Goal: Transaction & Acquisition: Purchase product/service

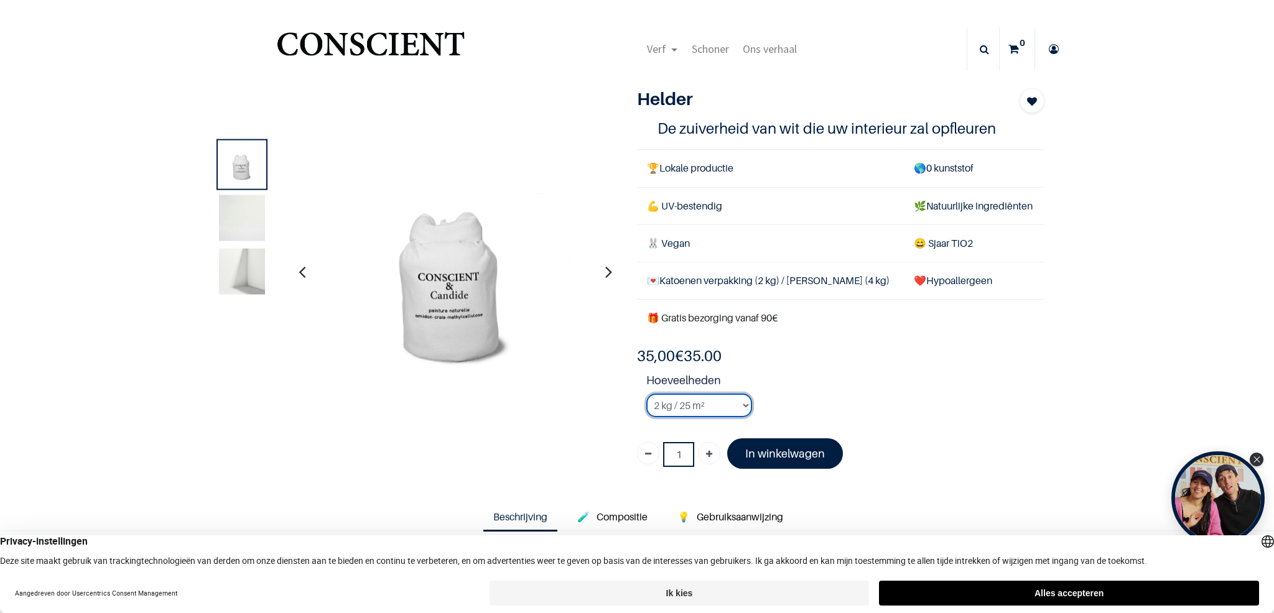
click at [729, 401] on select "2 kg / 25 m² 4KG / 50m² 8 kg / 100 m² Tester" at bounding box center [699, 406] width 106 height 24
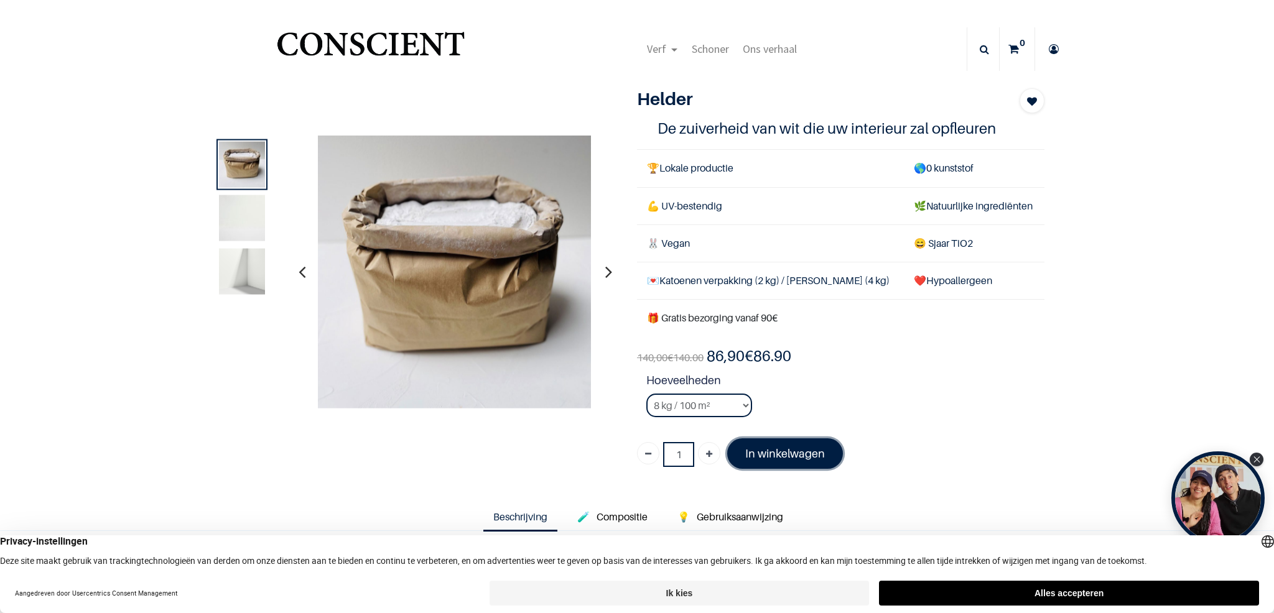
click at [779, 454] on font "In winkelwagen" at bounding box center [785, 453] width 80 height 13
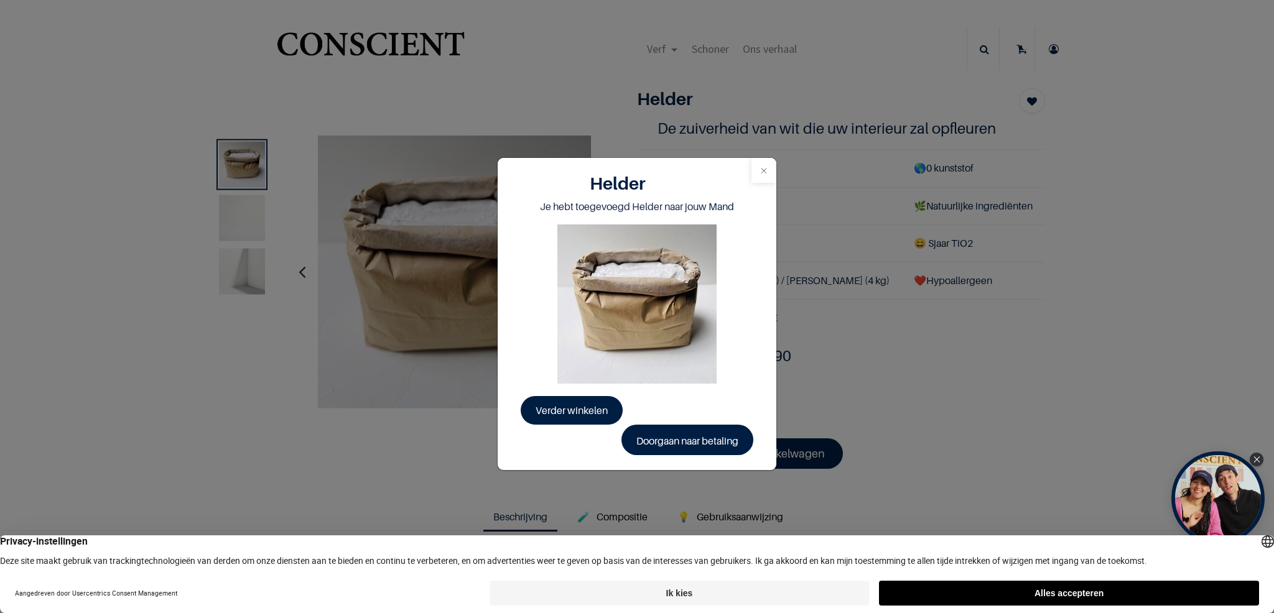
click at [765, 175] on button "Dichtbij" at bounding box center [764, 170] width 25 height 25
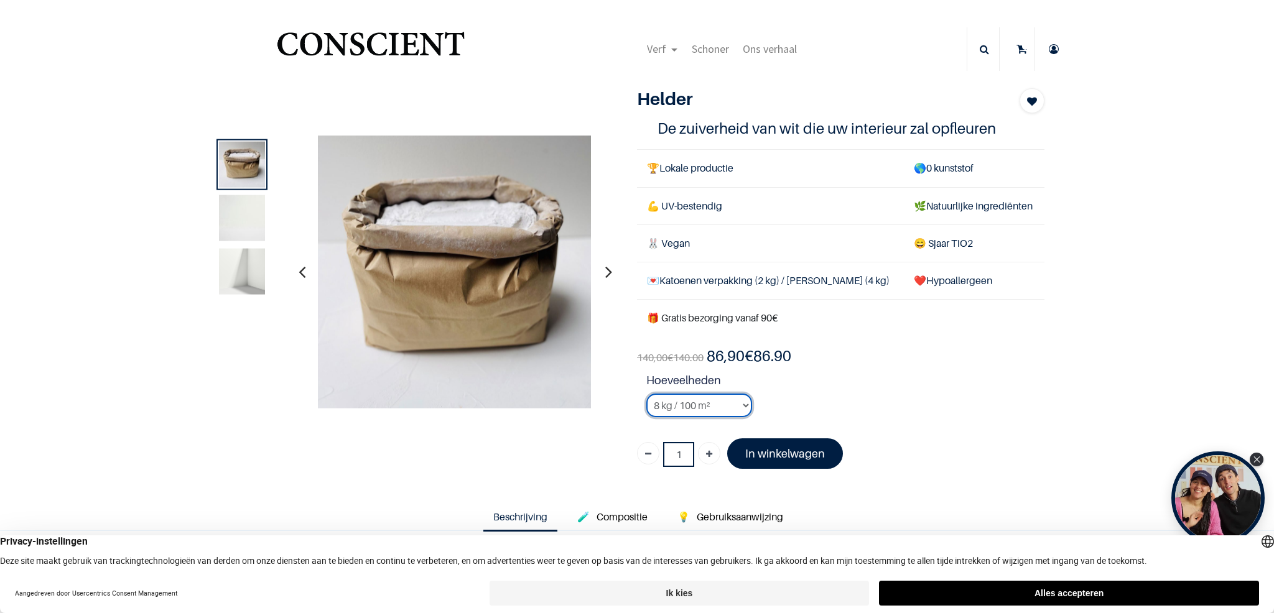
click at [727, 415] on select "2 kg / 25 m² 4KG / 50m² 8 kg / 100 m² Tester" at bounding box center [699, 406] width 106 height 24
select select "2"
click at [1024, 51] on icon at bounding box center [1022, 49] width 11 height 44
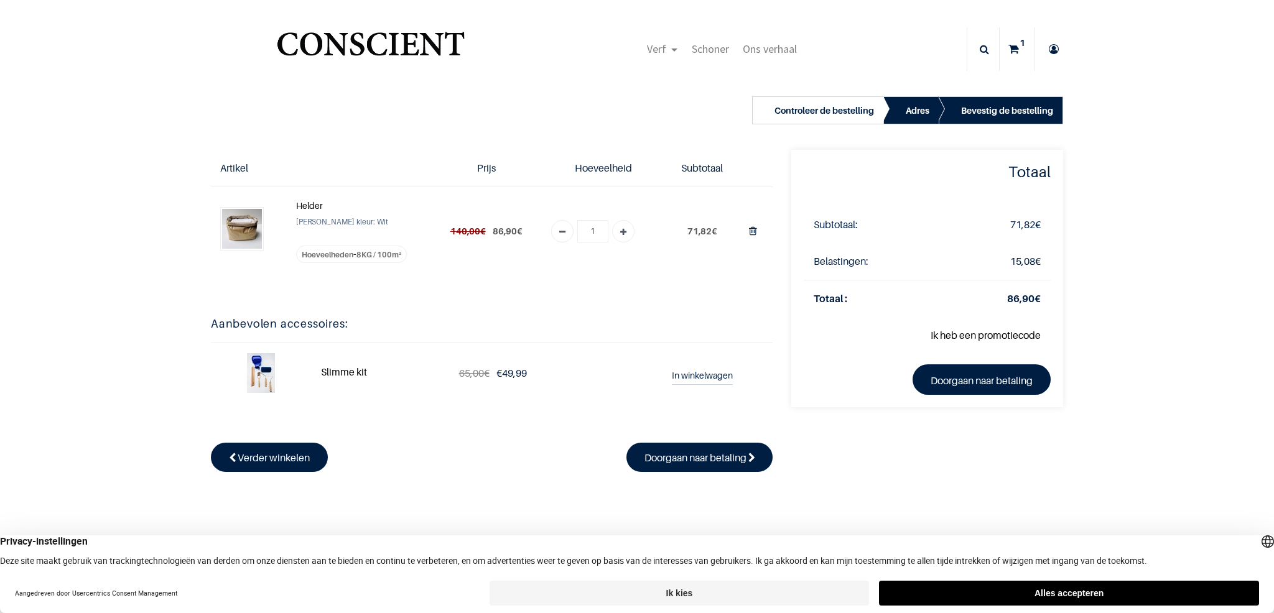
click at [623, 232] on icon "Voeg er één toe" at bounding box center [623, 233] width 6 height 22
type input "2"
click at [305, 208] on font "Helder" at bounding box center [309, 205] width 27 height 11
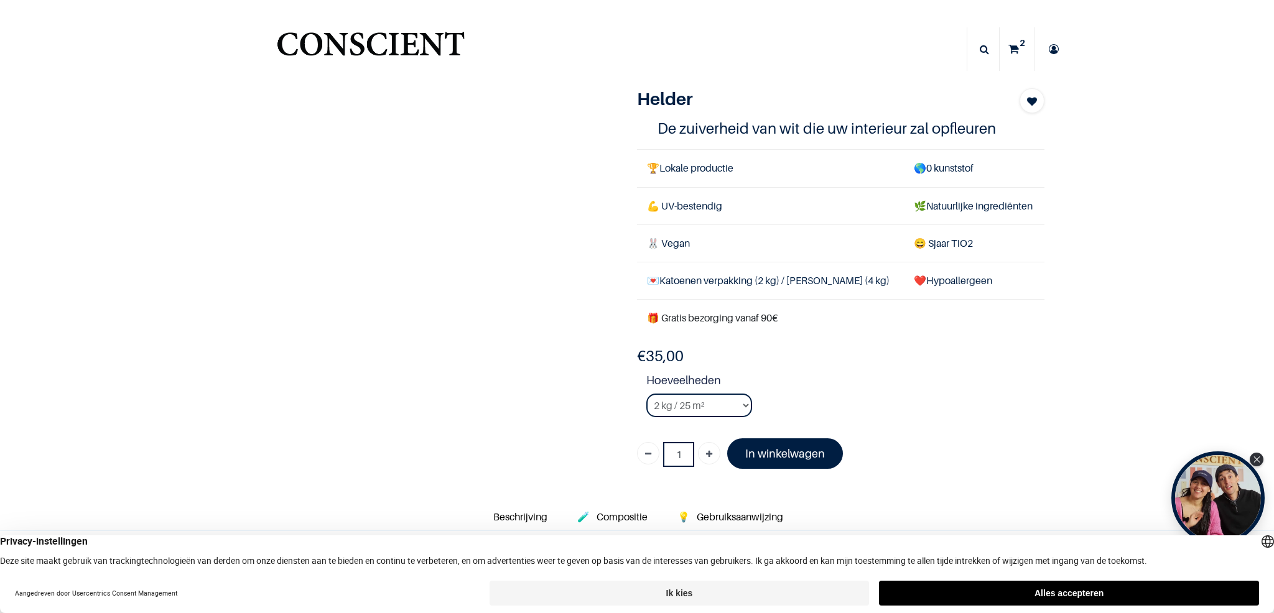
select select "3"
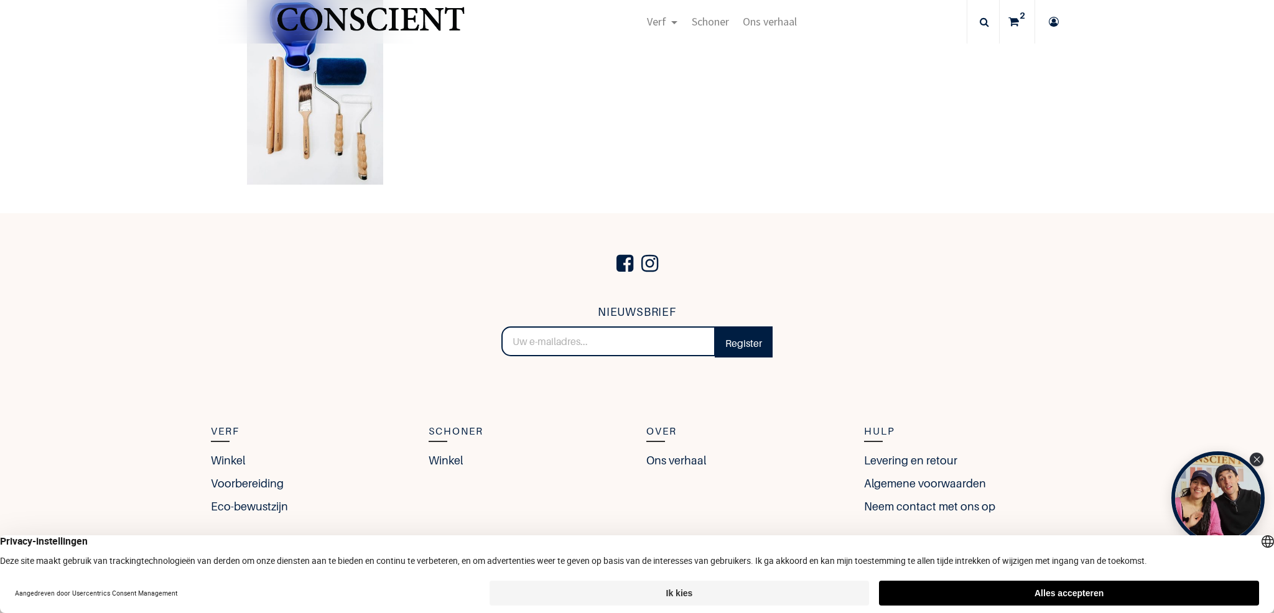
scroll to position [2753, 0]
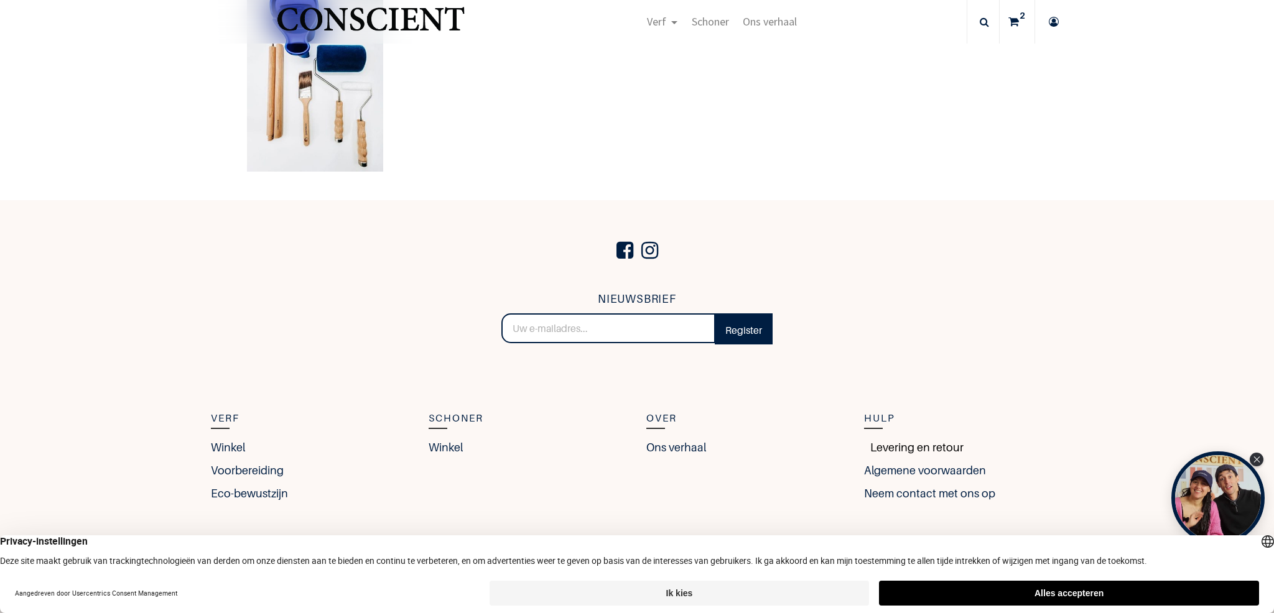
click at [905, 446] on font "Levering en retour" at bounding box center [916, 447] width 93 height 13
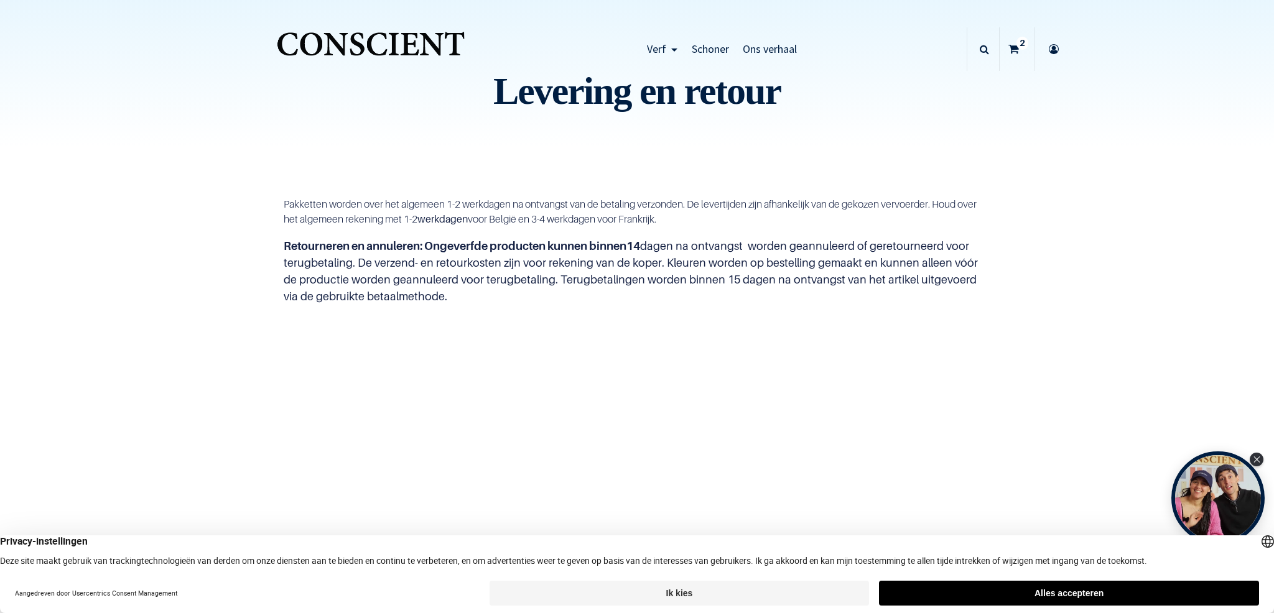
drag, startPoint x: 1061, startPoint y: 585, endPoint x: 1044, endPoint y: 566, distance: 26.0
click at [1061, 585] on button "Alles accepteren" at bounding box center [1069, 593] width 380 height 25
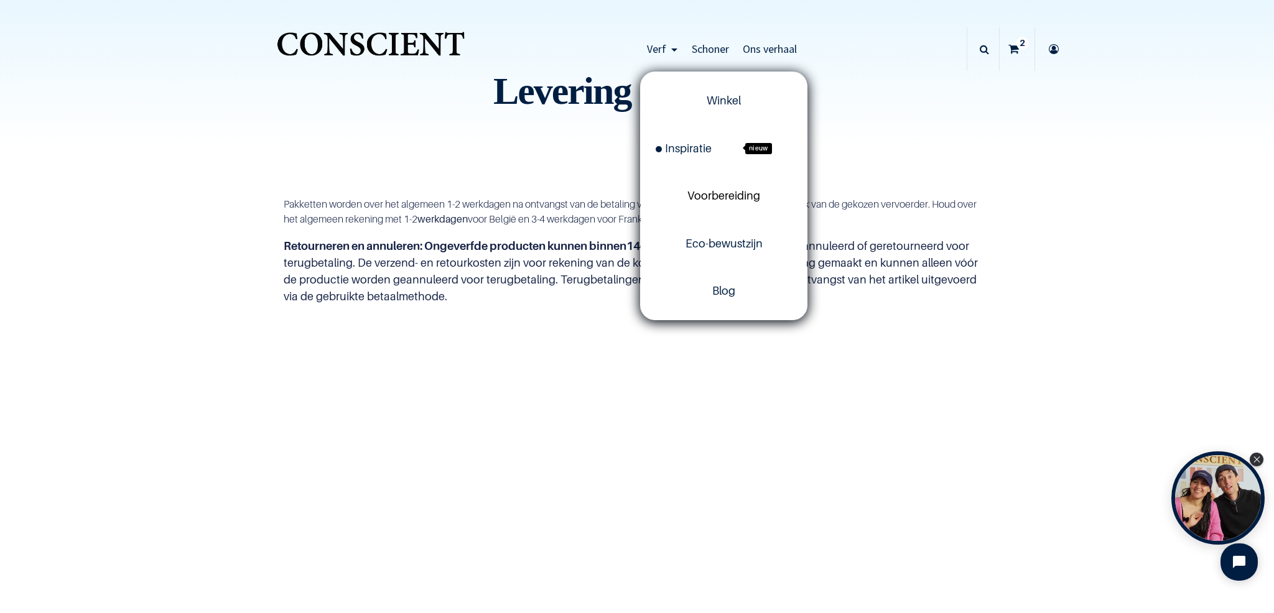
click at [729, 198] on font "Voorbereiding" at bounding box center [724, 195] width 73 height 13
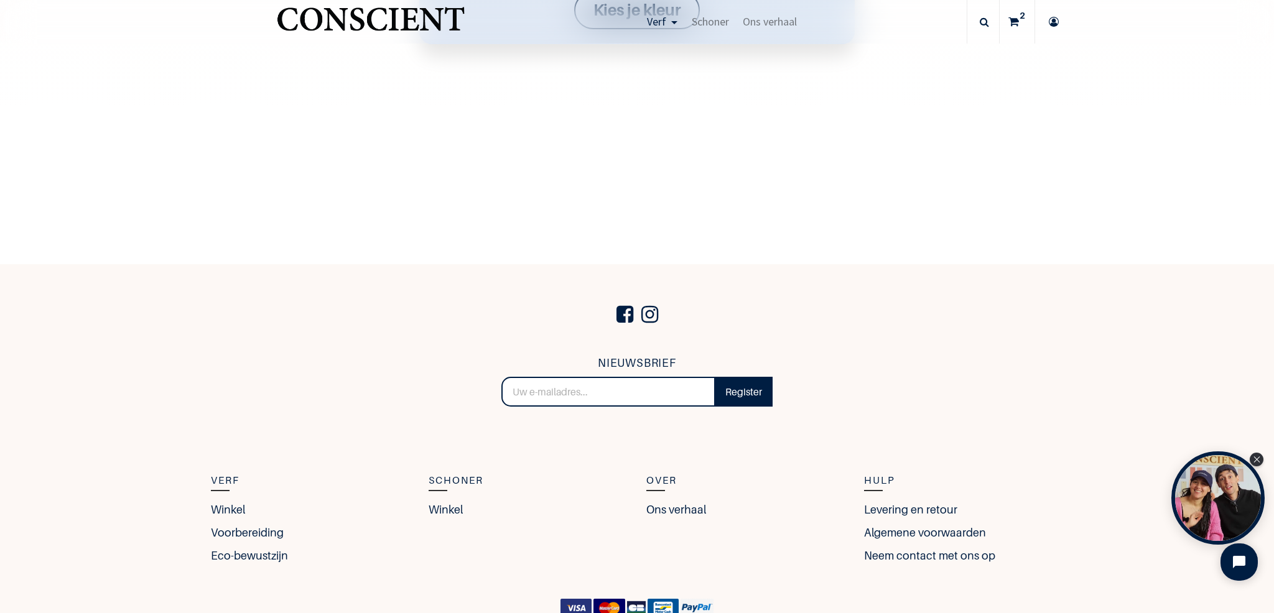
scroll to position [2173, 0]
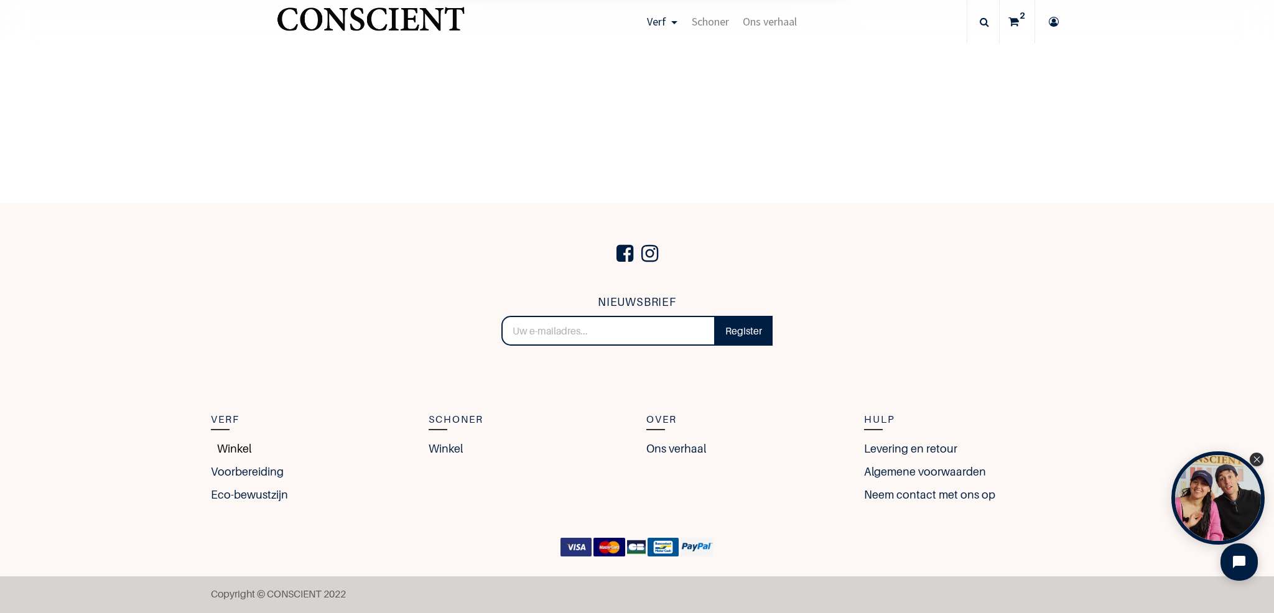
click at [231, 452] on font "Winkel" at bounding box center [234, 448] width 34 height 13
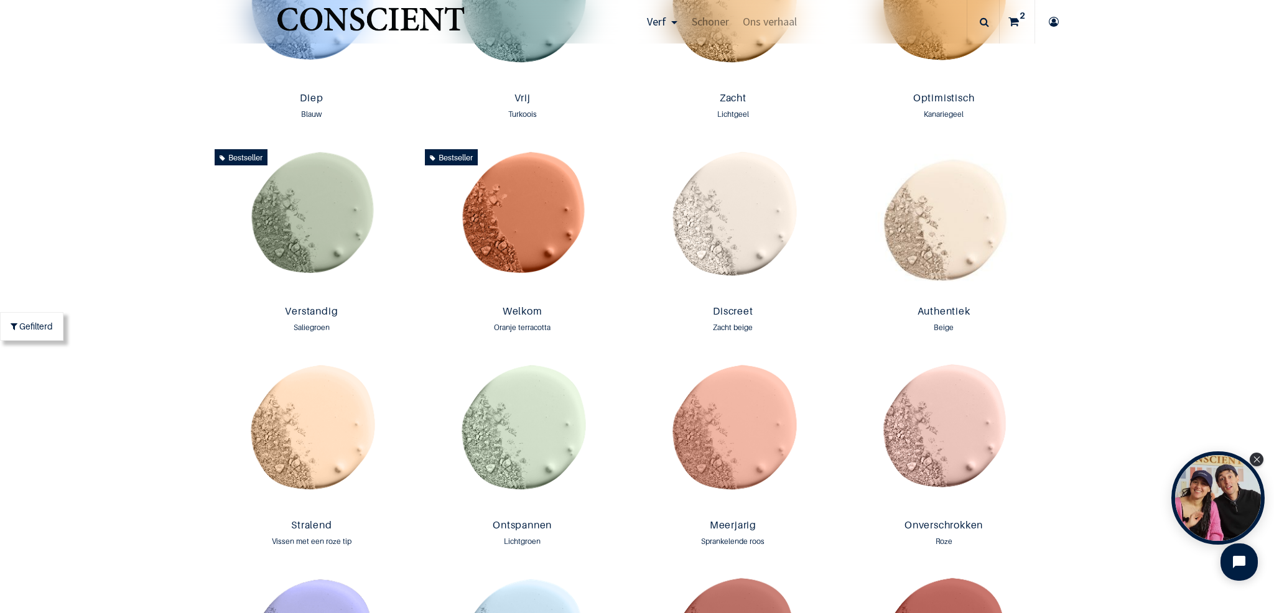
scroll to position [966, 0]
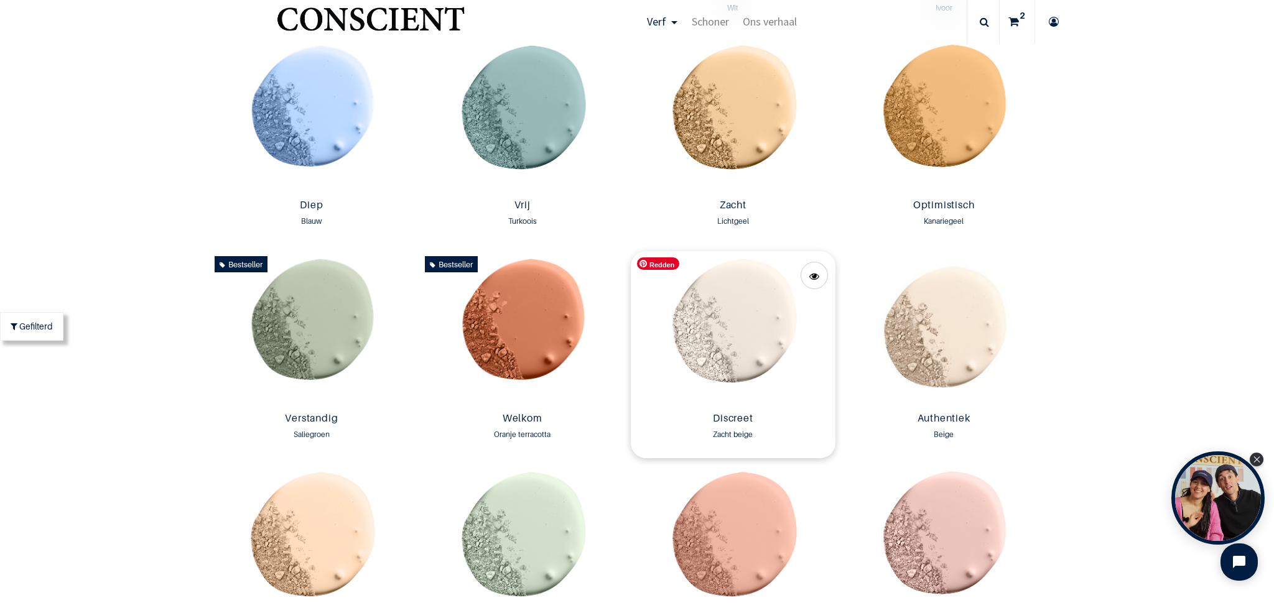
click at [749, 343] on img at bounding box center [733, 329] width 205 height 156
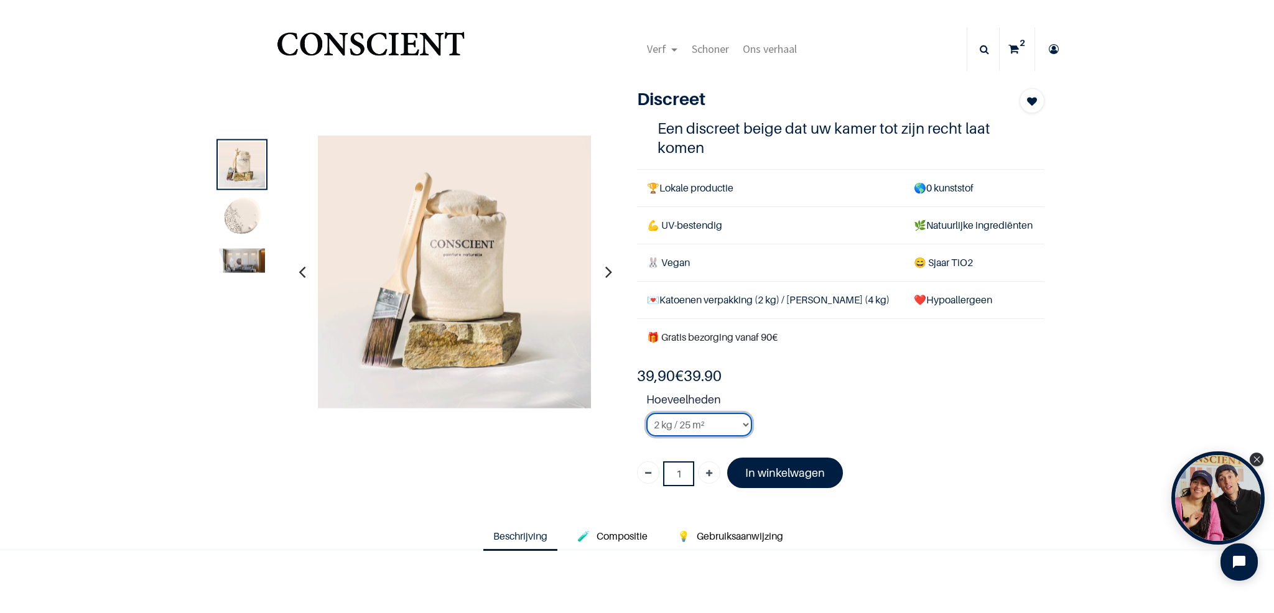
click at [741, 424] on select "2 kg / 25 m² 4KG / 50m² 8 kg / 100 m² Tester" at bounding box center [699, 425] width 106 height 24
select select "24"
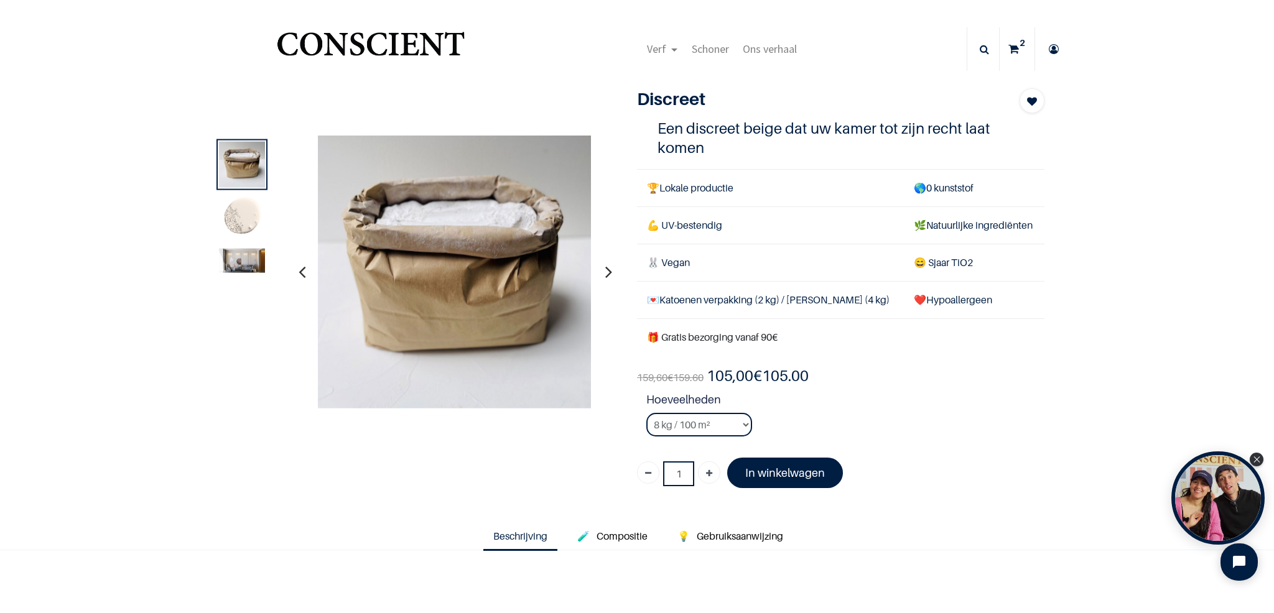
click at [246, 223] on img at bounding box center [242, 218] width 46 height 46
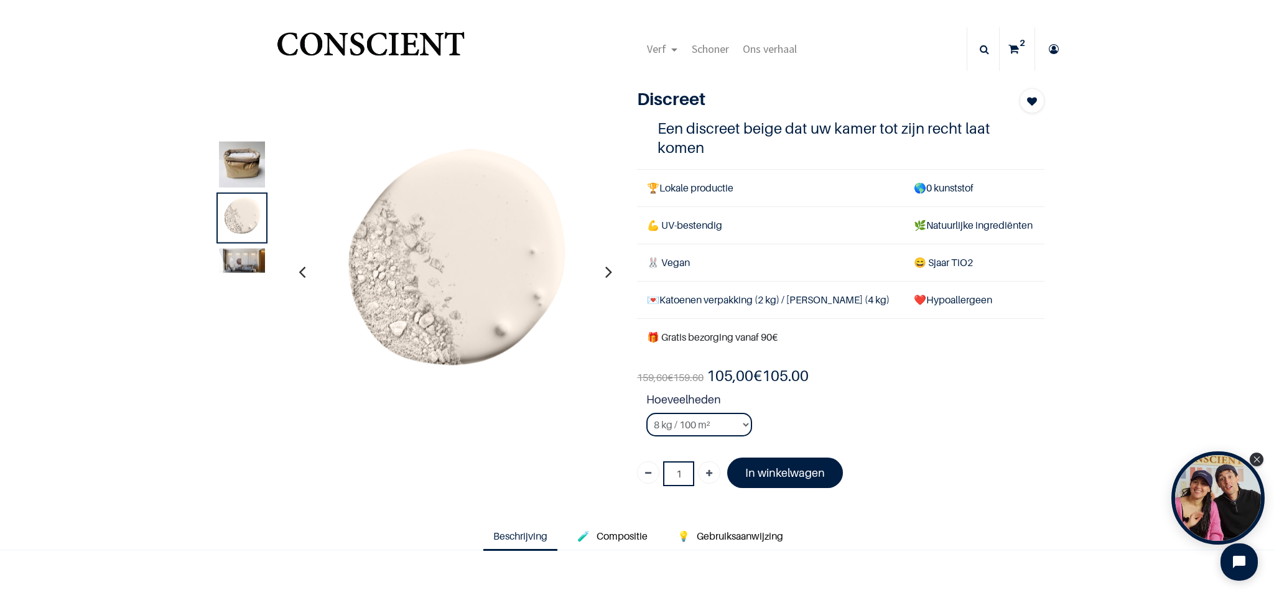
click at [235, 255] on img at bounding box center [242, 260] width 46 height 24
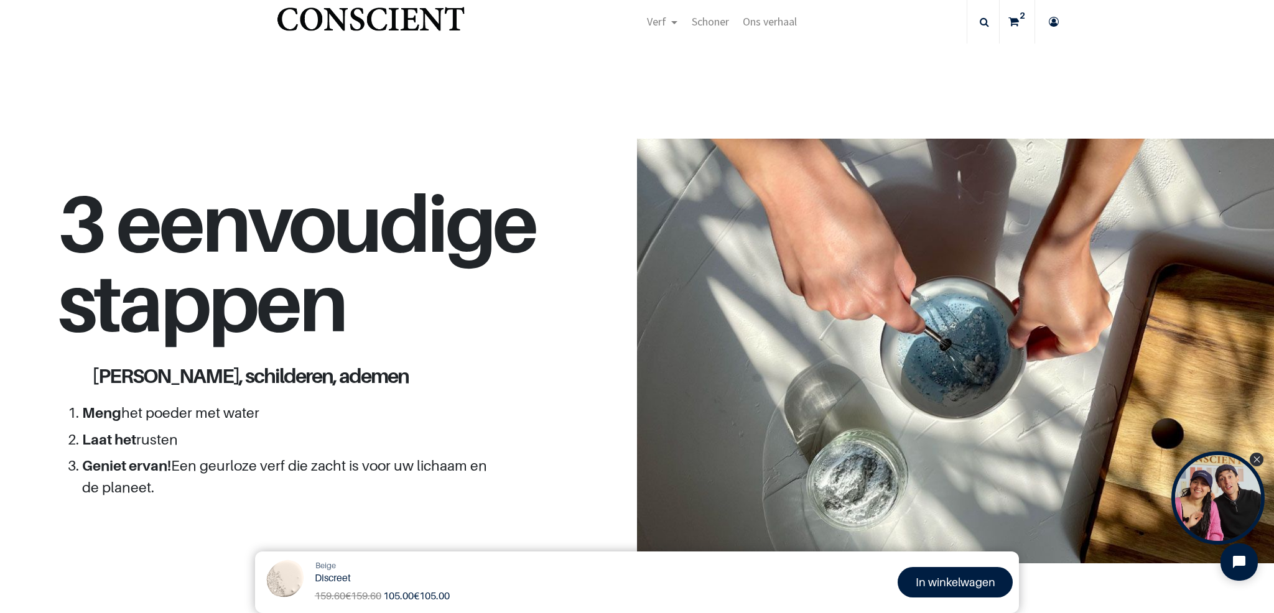
scroll to position [305, 0]
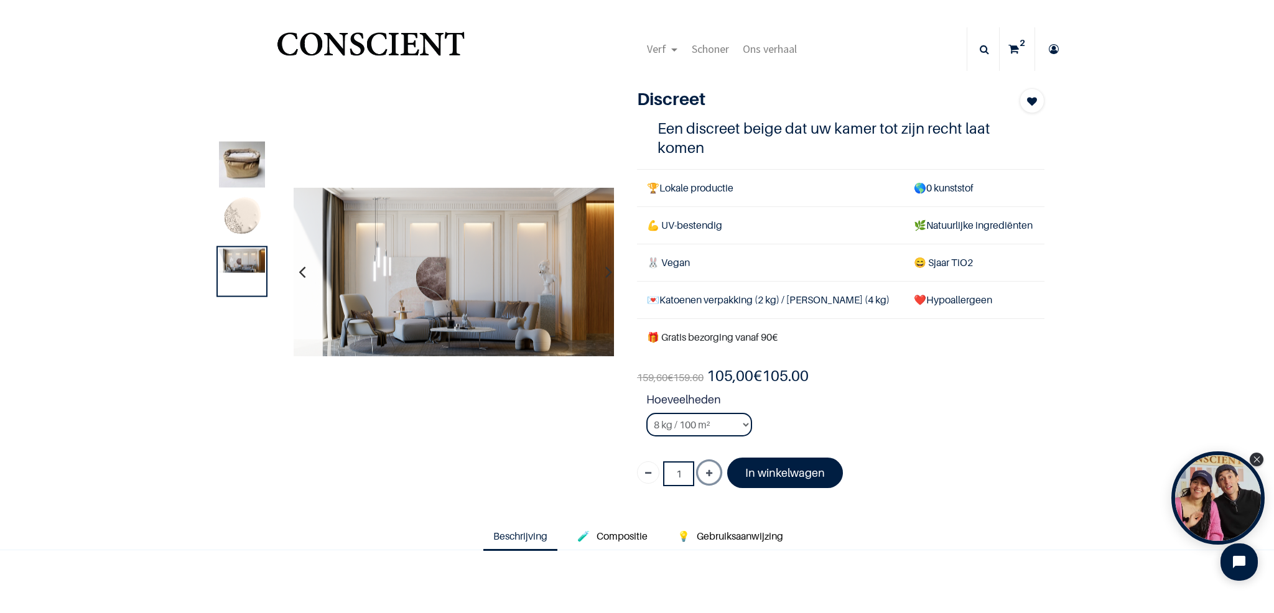
click at [714, 477] on link "Toevoegen" at bounding box center [709, 473] width 22 height 22
click at [715, 477] on link "Toevoegen" at bounding box center [709, 473] width 22 height 22
type input "3"
click at [783, 478] on font "In winkelwagen" at bounding box center [785, 473] width 80 height 13
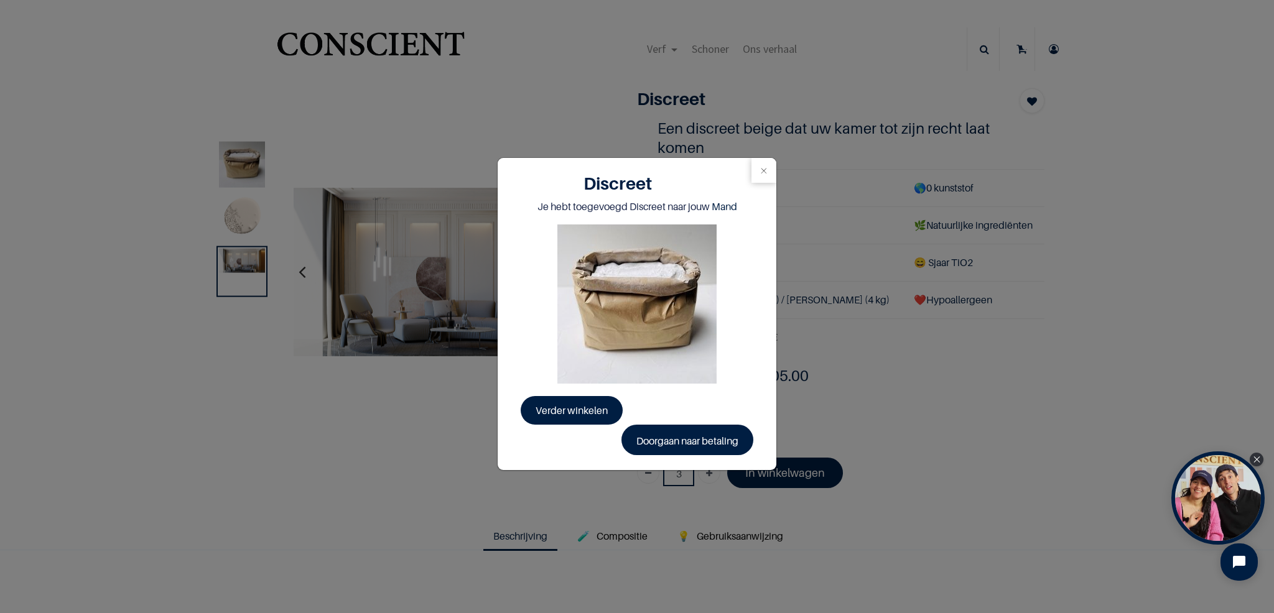
drag, startPoint x: 769, startPoint y: 176, endPoint x: 809, endPoint y: 147, distance: 49.4
click at [769, 176] on button "Dichtbij" at bounding box center [764, 170] width 25 height 25
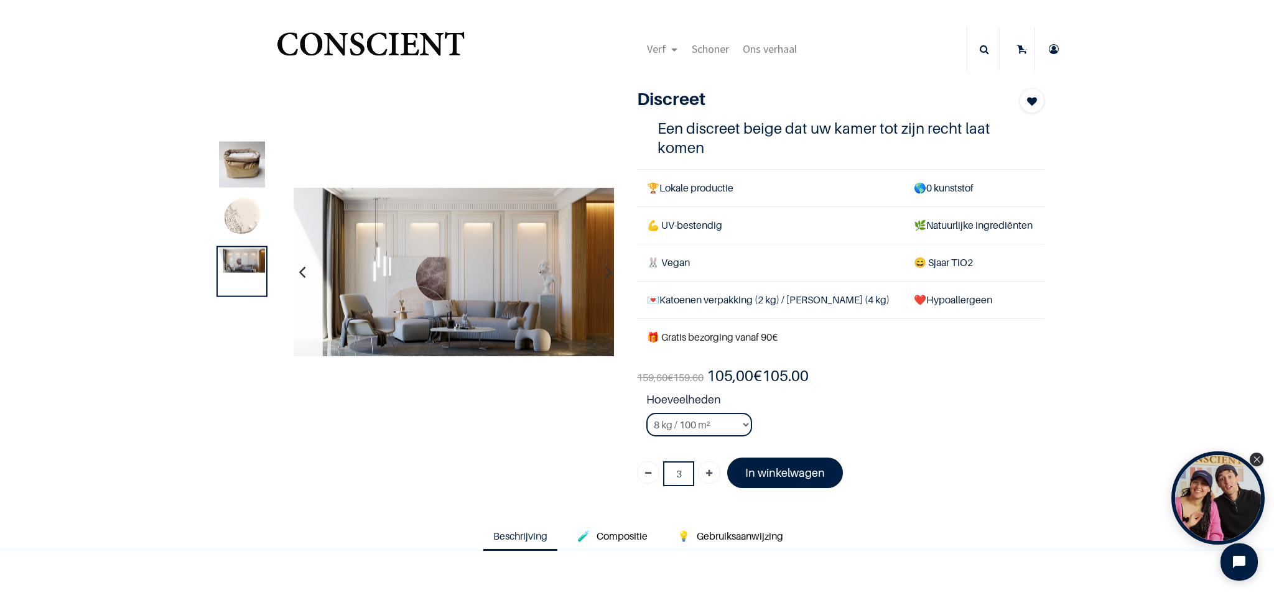
click at [1020, 48] on icon at bounding box center [1022, 49] width 11 height 44
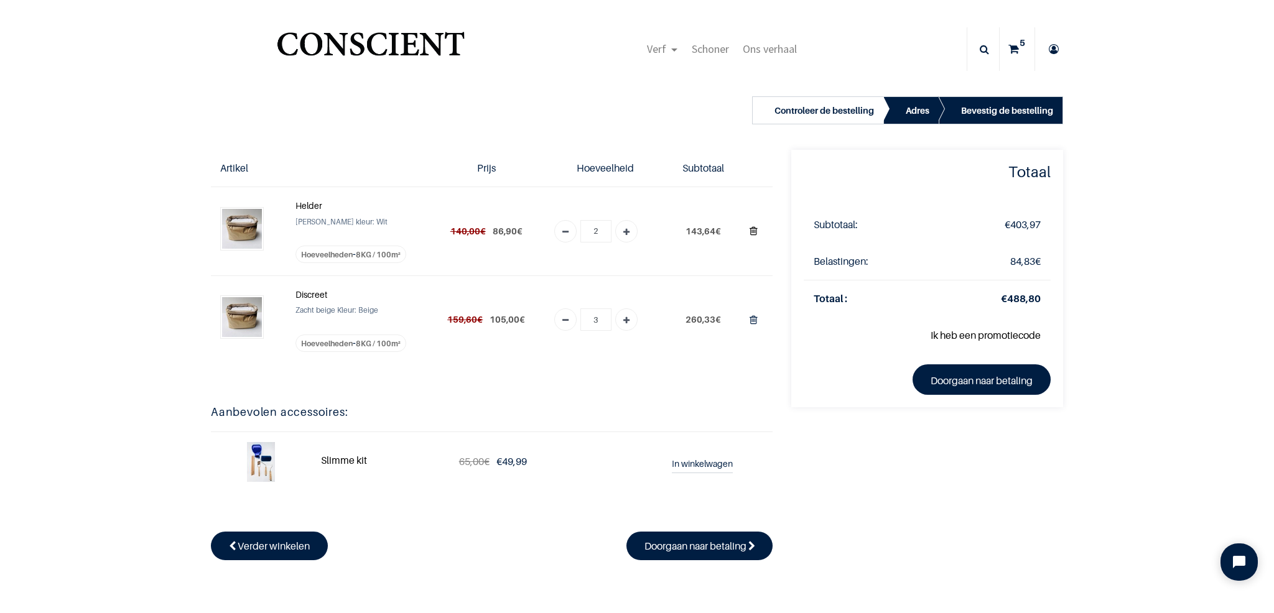
click at [757, 231] on icon "Verwijderen uit winkelwagen" at bounding box center [754, 231] width 8 height 17
type input "0"
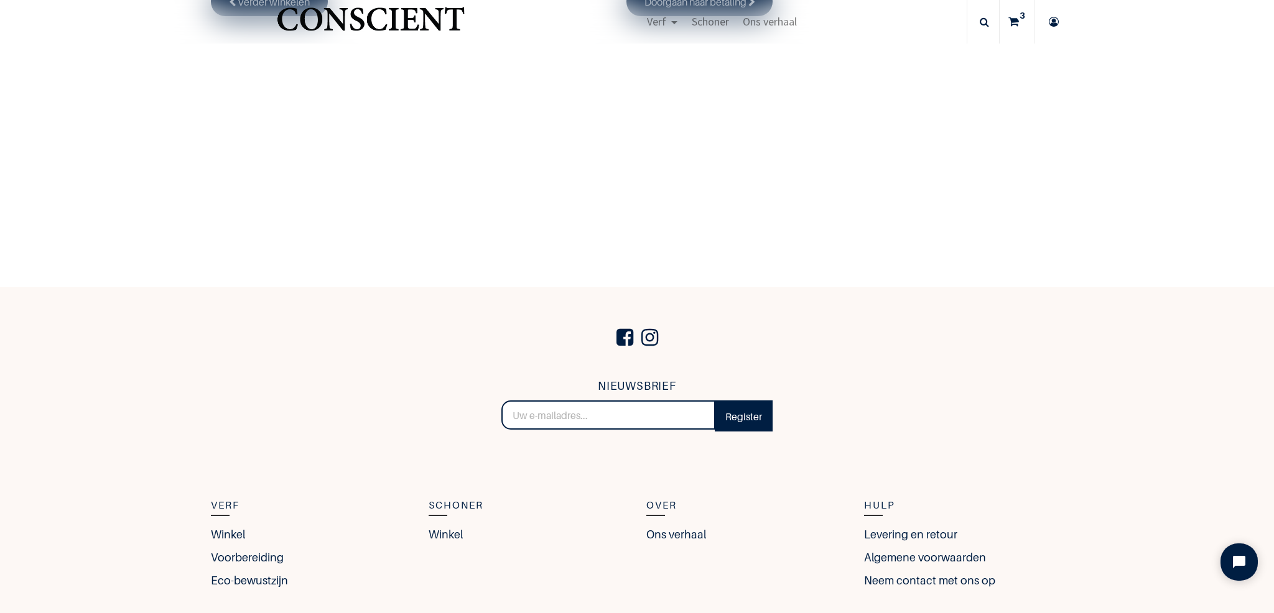
scroll to position [386, 0]
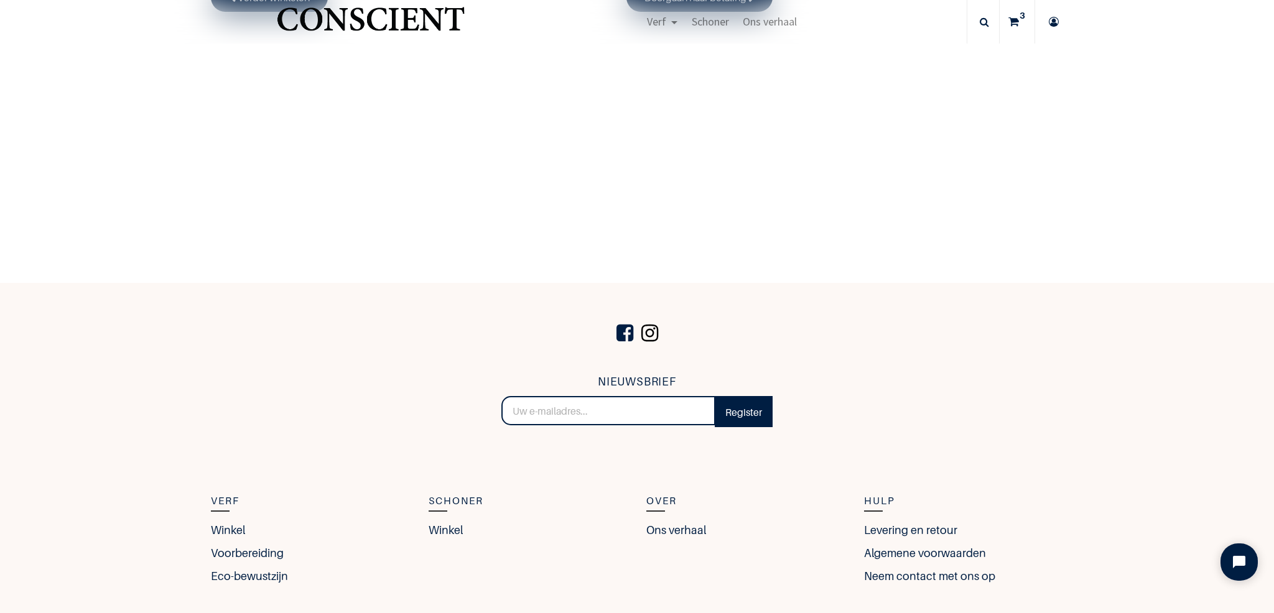
click at [651, 337] on span at bounding box center [649, 333] width 23 height 42
